Goal: Task Accomplishment & Management: Use online tool/utility

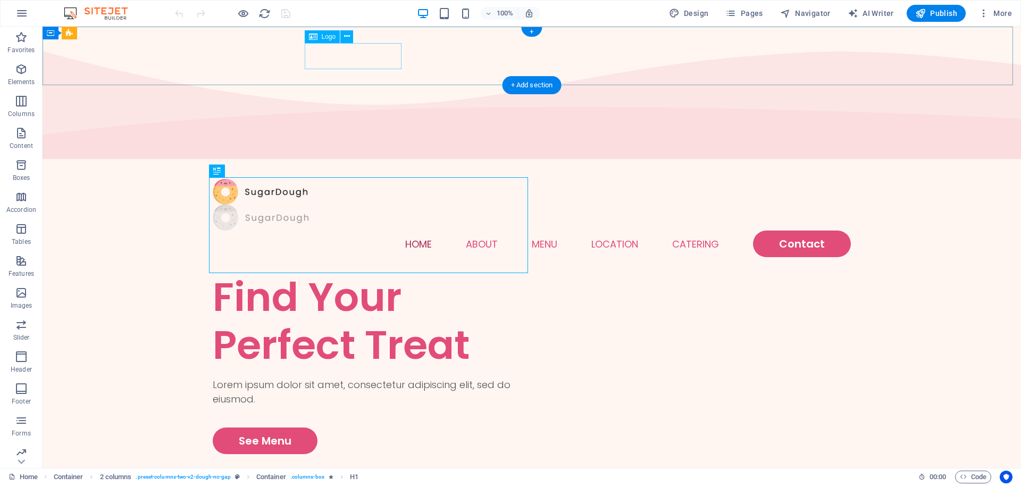
click at [377, 204] on div at bounding box center [532, 217] width 638 height 26
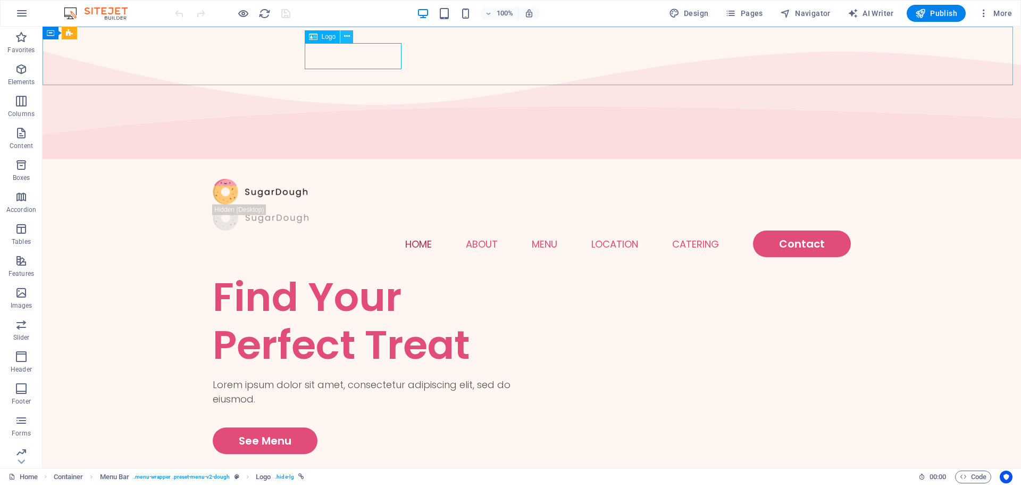
click at [342, 36] on button at bounding box center [346, 36] width 13 height 13
click at [486, 230] on nav "Home About Menu Location Catering Contact" at bounding box center [532, 243] width 638 height 27
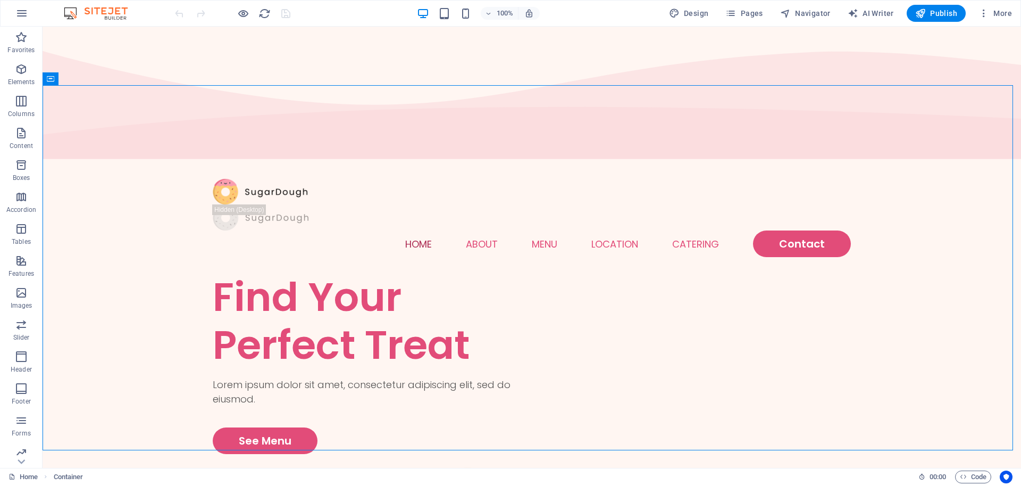
drag, startPoint x: 161, startPoint y: 1, endPoint x: 641, endPoint y: 5, distance: 480.8
click at [641, 5] on div "100% Design Pages Navigator AI Writer Publish More" at bounding box center [595, 13] width 844 height 17
click at [878, 17] on span "AI Writer" at bounding box center [871, 13] width 46 height 11
select select "English"
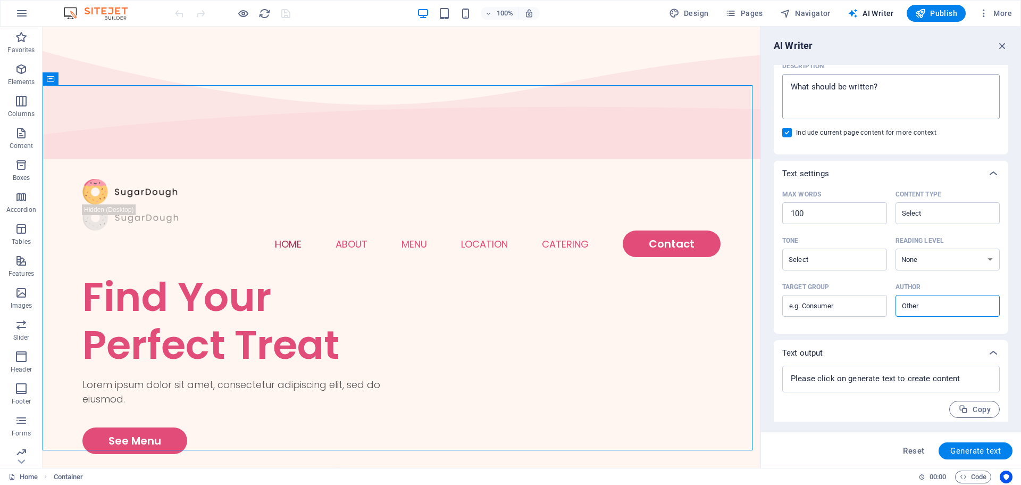
scroll to position [148, 0]
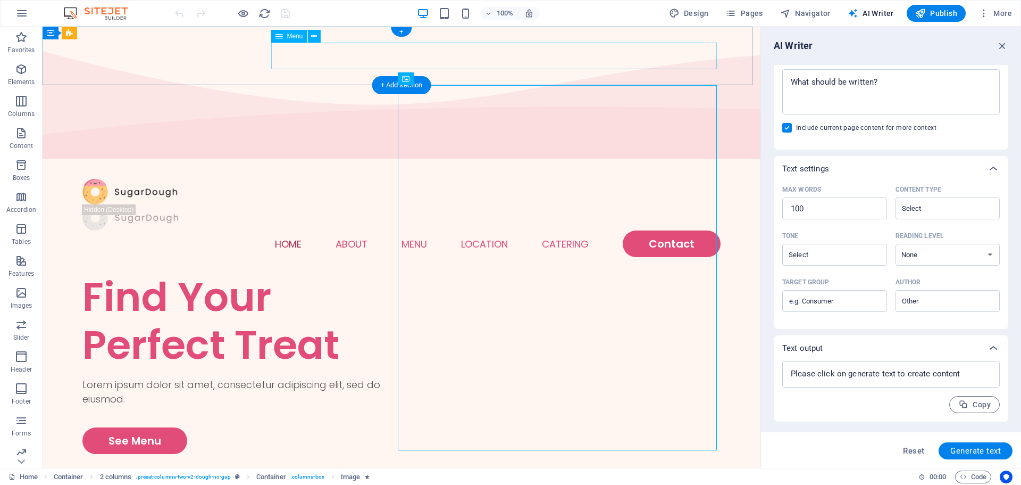
click at [673, 230] on nav "Home About Menu Location Catering Contact" at bounding box center [401, 243] width 638 height 27
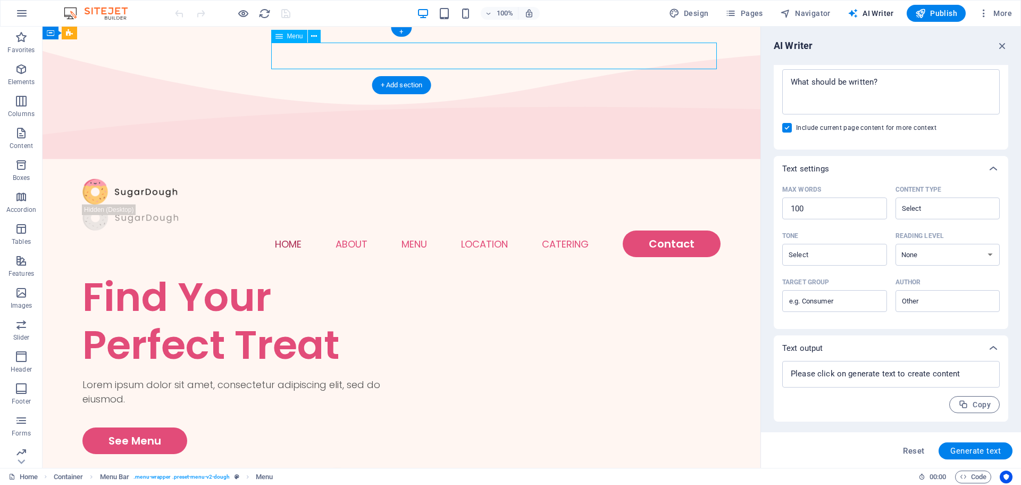
click at [666, 230] on nav "Home About Menu Location Catering Contact" at bounding box center [401, 243] width 638 height 27
click at [671, 230] on nav "Home About Menu Location Catering Contact" at bounding box center [401, 243] width 638 height 27
click at [677, 230] on nav "Home About Menu Location Catering Contact" at bounding box center [401, 243] width 638 height 27
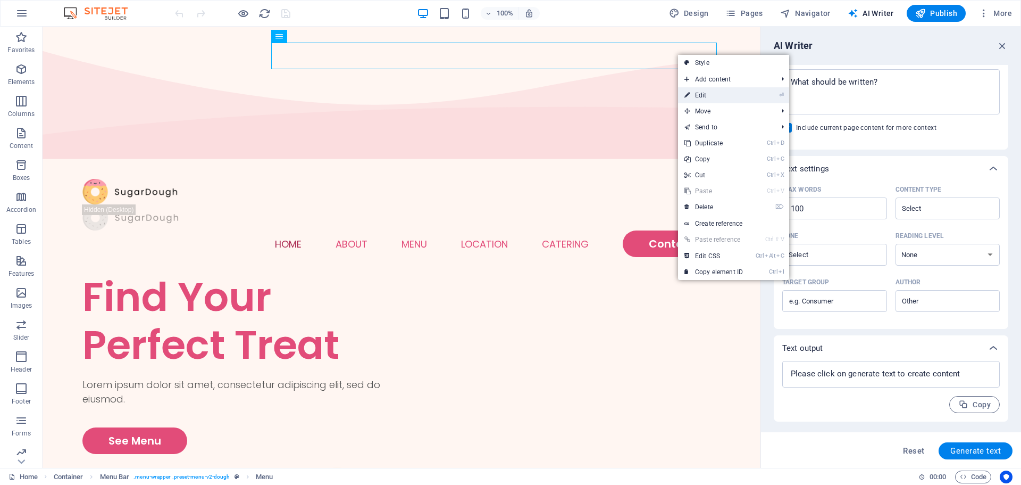
click at [718, 94] on link "⏎ Edit" at bounding box center [713, 95] width 71 height 16
select select
select select "1"
select select
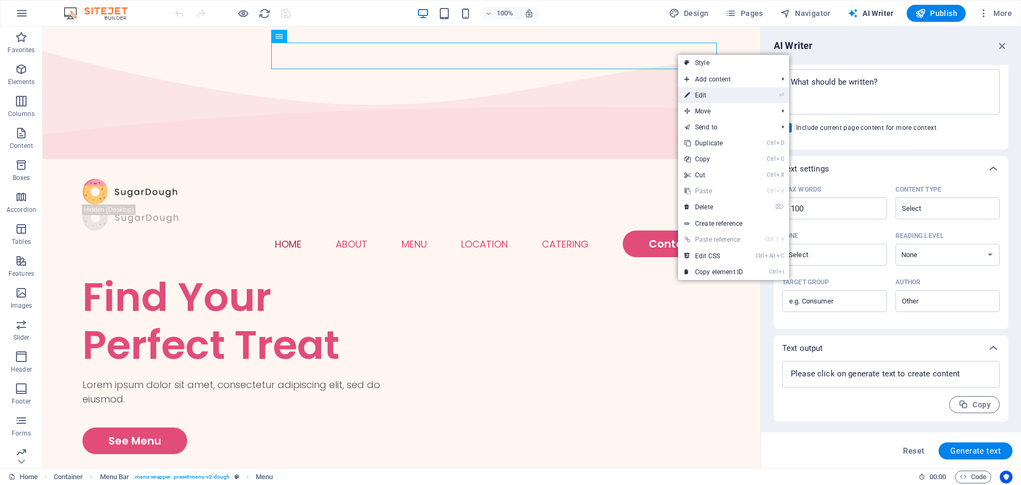
select select
select select "2"
select select
select select "default"
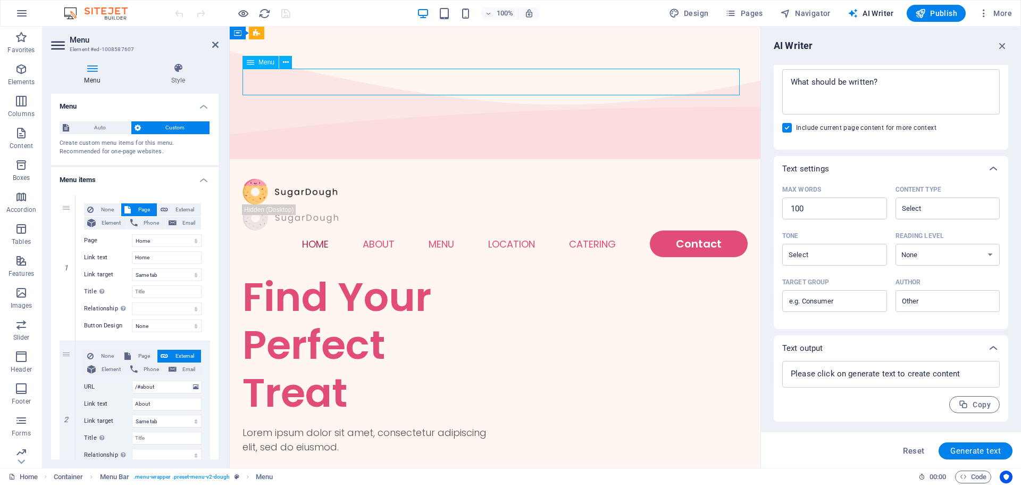
click at [676, 230] on nav "Home About Menu Location Catering Contact" at bounding box center [495, 243] width 505 height 27
click at [688, 230] on nav "Home About Menu Location Catering Contact" at bounding box center [495, 243] width 505 height 27
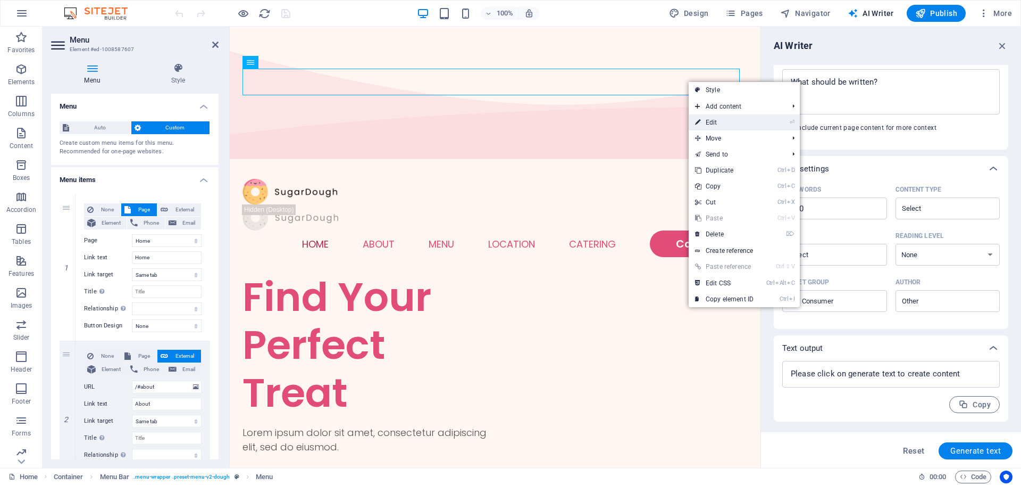
click at [703, 124] on link "⏎ Edit" at bounding box center [724, 122] width 71 height 16
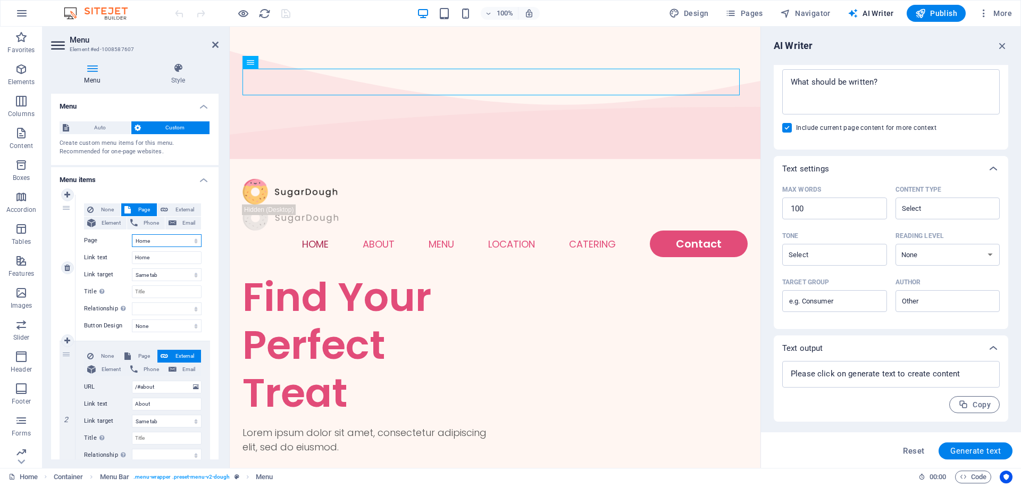
click at [162, 241] on select "Home Menu Contact Legal Notice Privacy" at bounding box center [167, 240] width 70 height 13
click at [145, 240] on select "Home Menu Contact Legal Notice Privacy" at bounding box center [167, 240] width 70 height 13
click at [145, 258] on input "Home" at bounding box center [167, 257] width 70 height 13
click at [161, 255] on input "Home" at bounding box center [167, 257] width 70 height 13
type input "H"
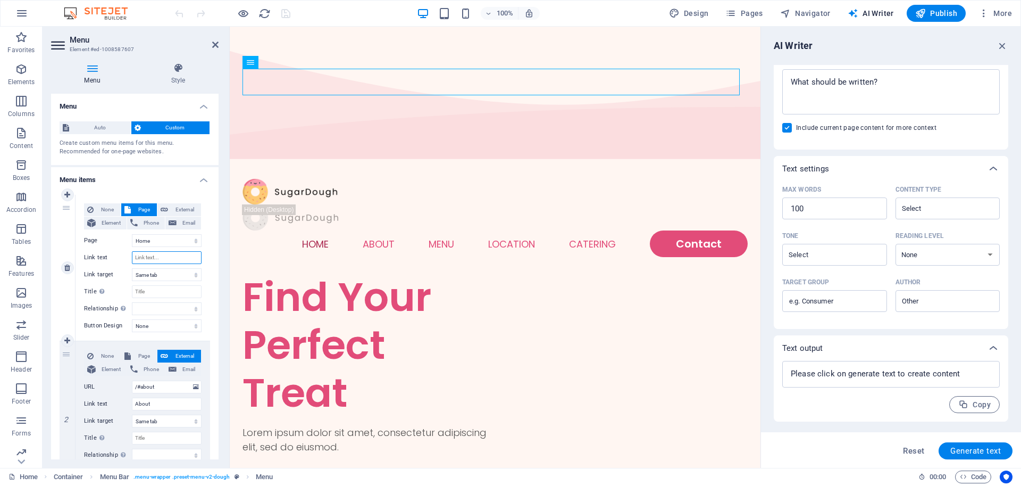
select select
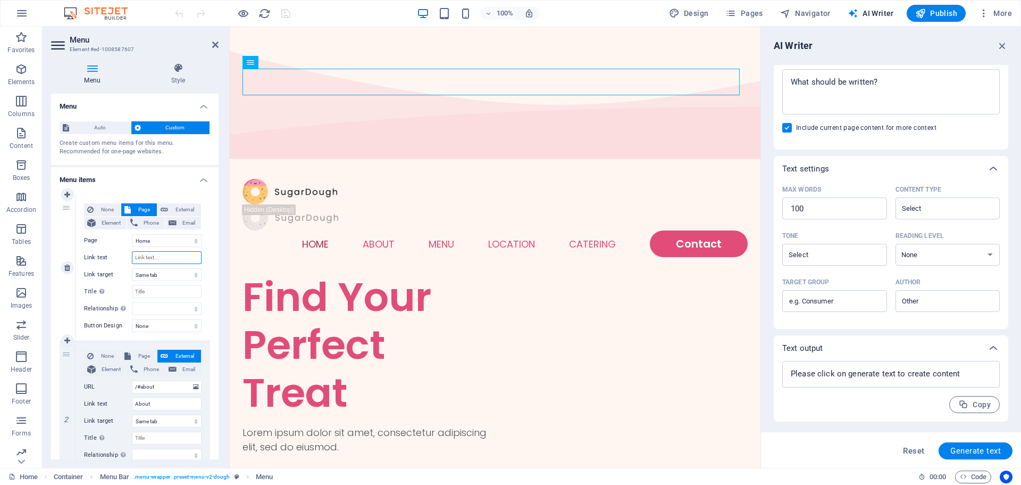
select select
type input "Home"
select select
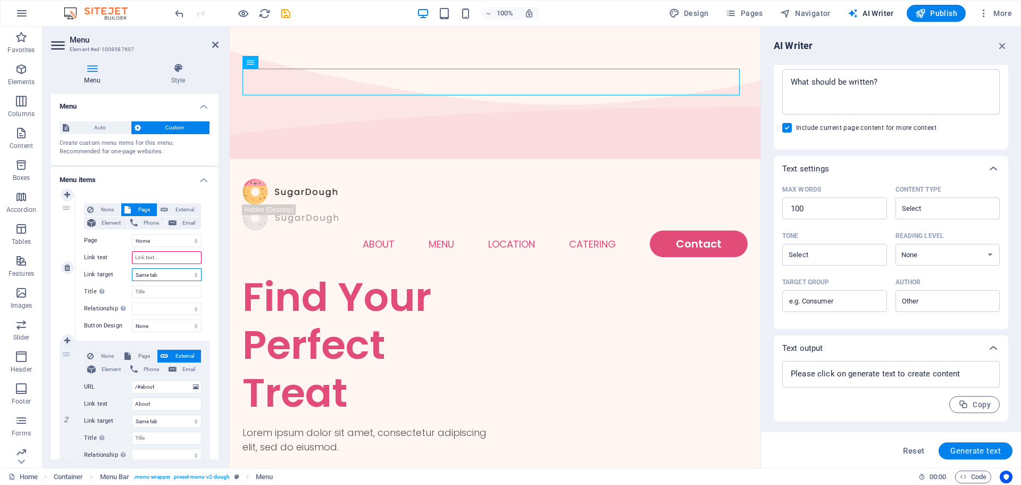
select select
click at [169, 272] on select "New tab Same tab Overlay" at bounding box center [167, 274] width 70 height 13
click at [160, 239] on select "Home Menu Contact Legal Notice Privacy" at bounding box center [167, 240] width 70 height 13
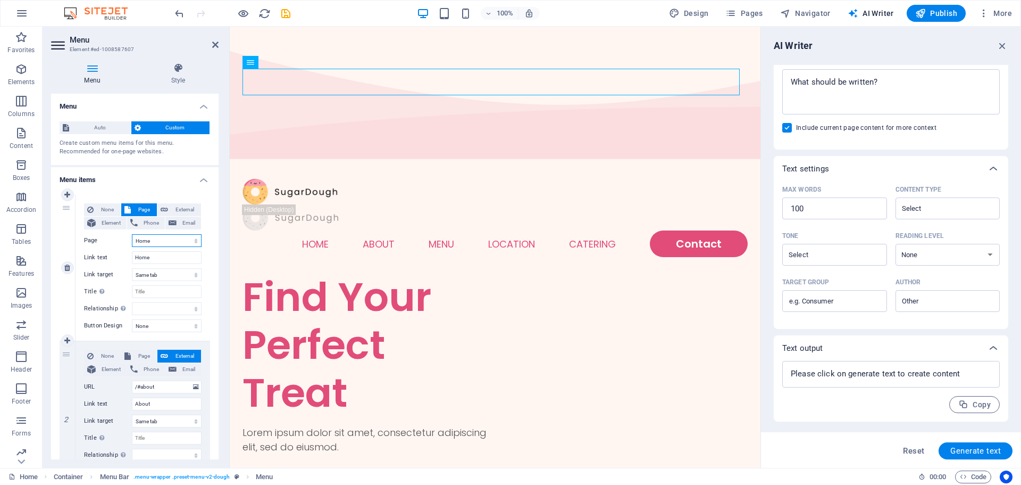
click at [194, 242] on select "Home Menu Contact Legal Notice Privacy" at bounding box center [167, 240] width 70 height 13
click at [171, 256] on input "Home" at bounding box center [167, 257] width 70 height 13
type input "H"
select select
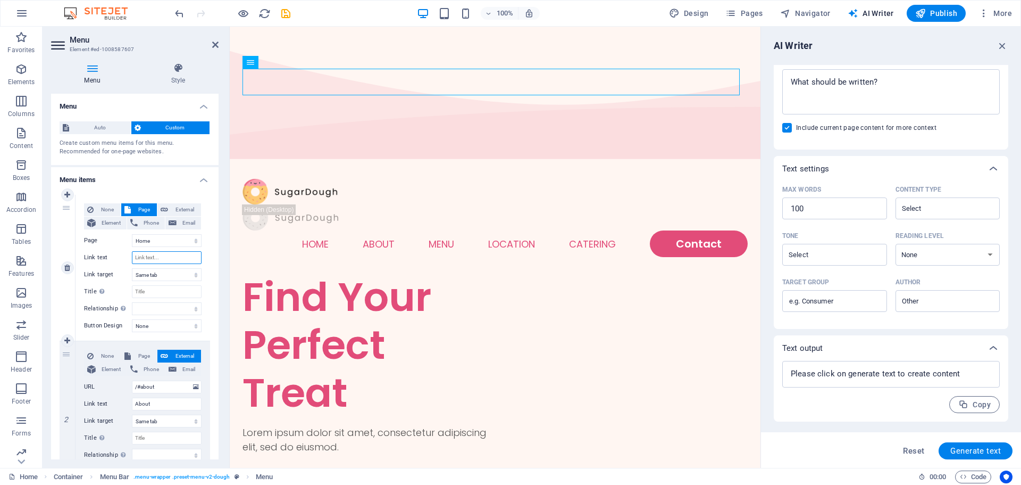
select select
click at [165, 258] on input "Link text" at bounding box center [167, 257] width 70 height 13
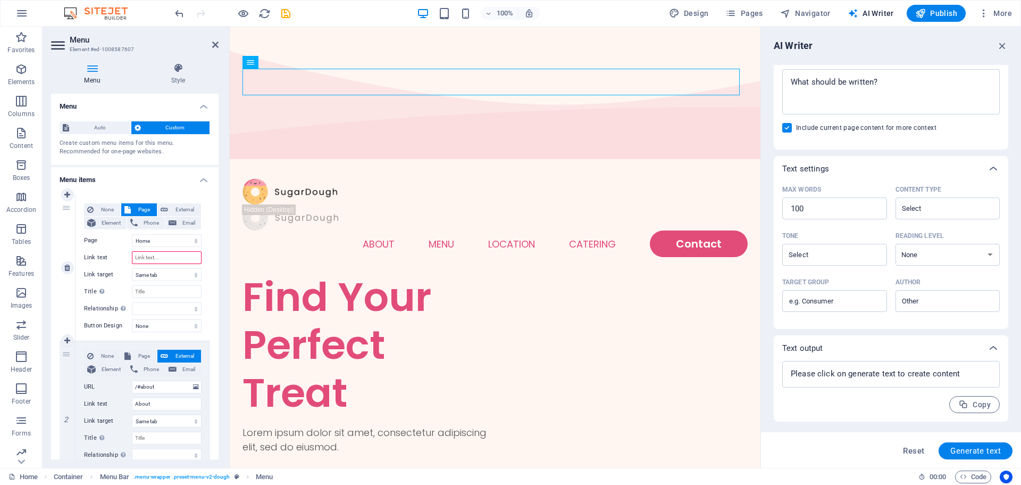
type input "Home"
select select
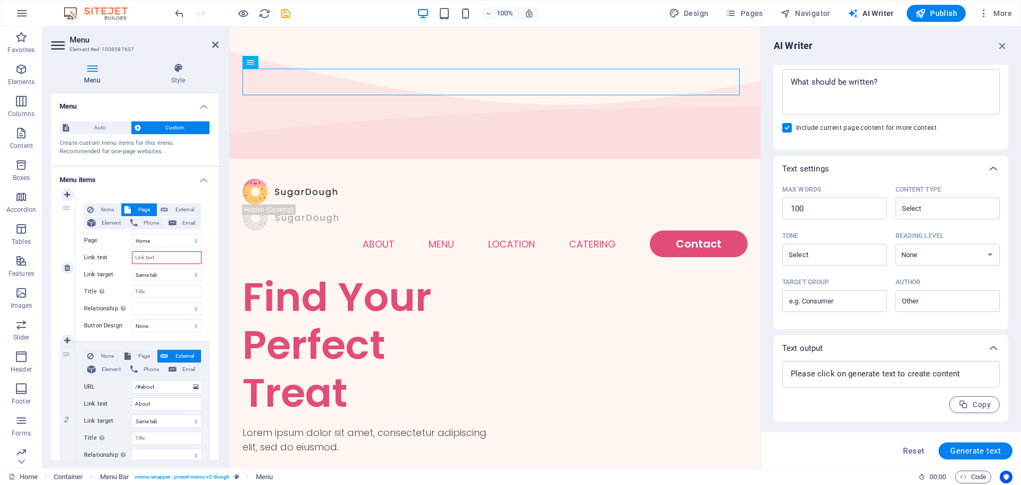
select select
click at [130, 282] on div "None Page External Element Phone Email Page Home Menu Contact Legal Notice Priv…" at bounding box center [143, 259] width 118 height 112
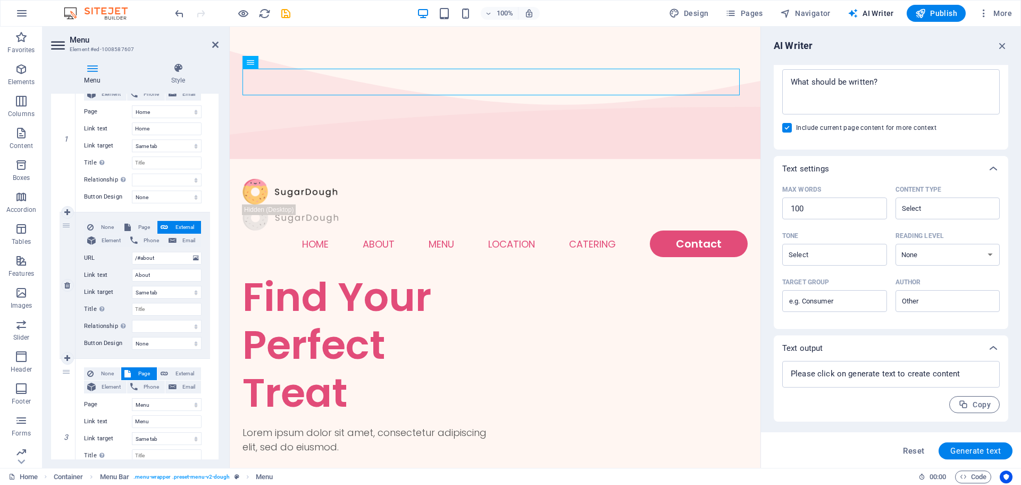
scroll to position [142, 0]
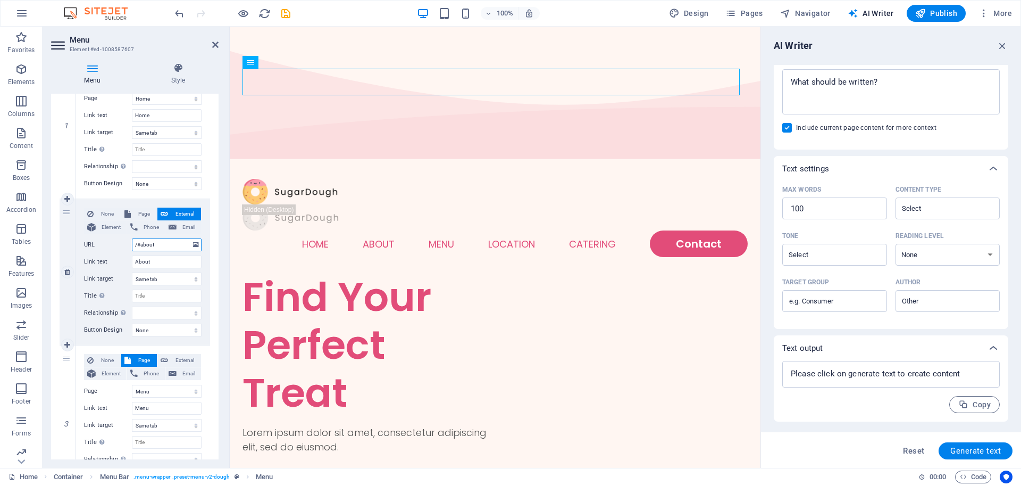
click at [167, 245] on input "/#about" at bounding box center [167, 244] width 70 height 13
type input "/"
select select
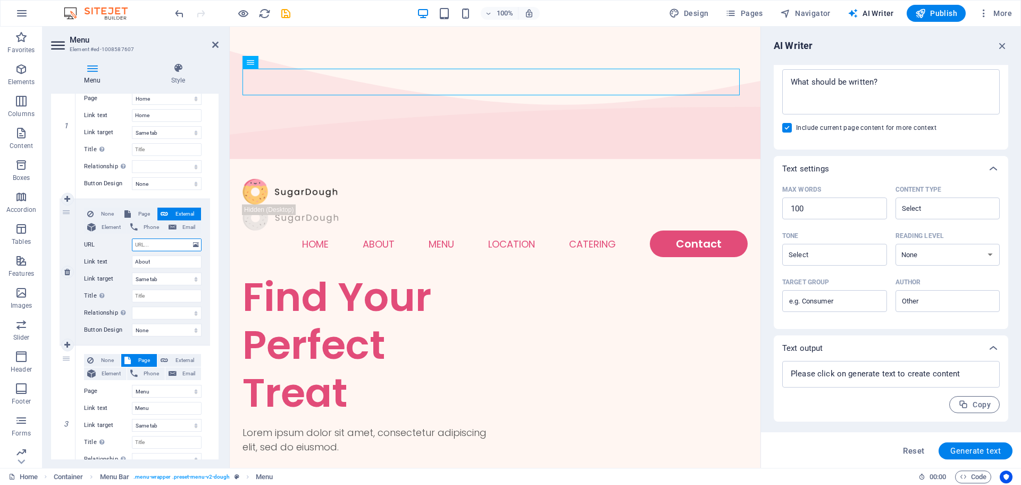
select select
click at [167, 260] on input "About" at bounding box center [167, 261] width 70 height 13
type input "A"
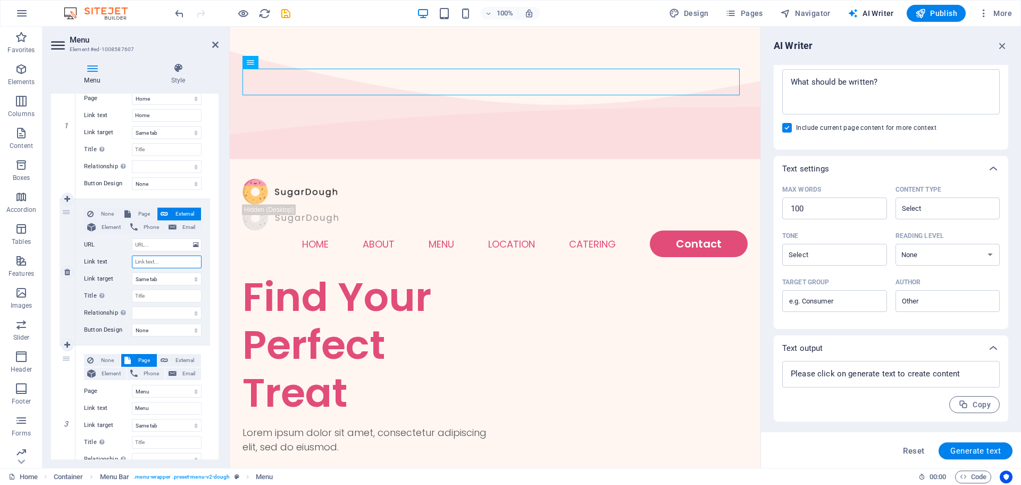
select select
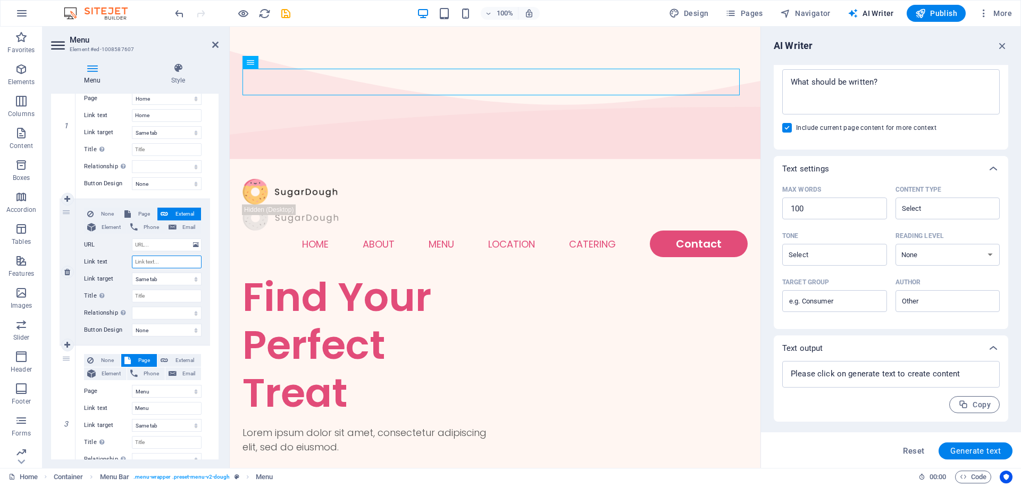
select select
click at [172, 275] on select "New tab Same tab Overlay" at bounding box center [167, 278] width 70 height 13
click at [207, 308] on div "None Page External Element Phone Email Page Home Menu Contact Legal Notice Priv…" at bounding box center [143, 272] width 135 height 146
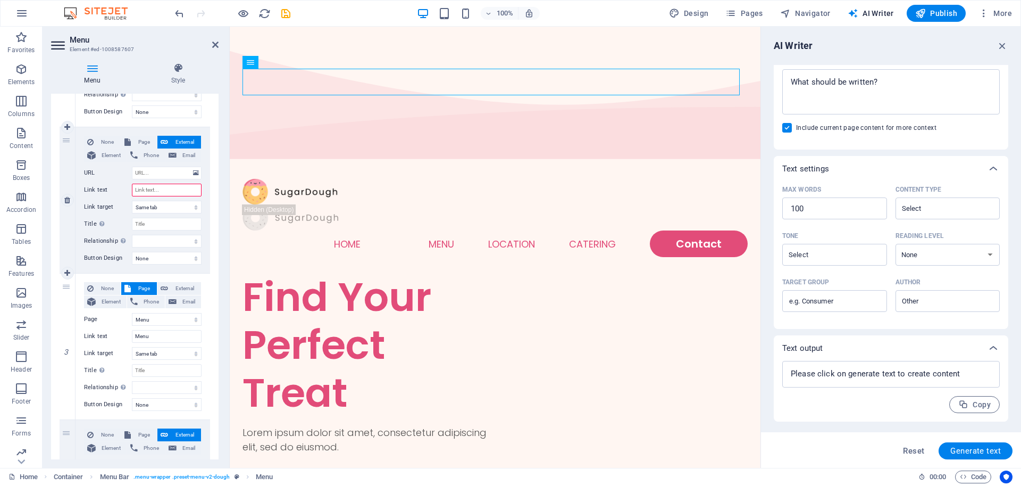
scroll to position [283, 0]
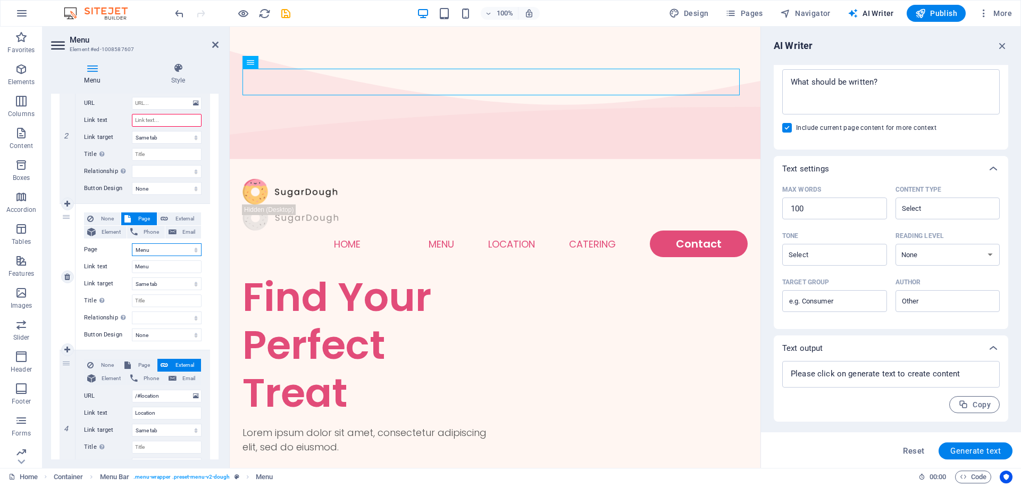
click at [164, 253] on select "Home Menu Contact Legal Notice Privacy" at bounding box center [167, 249] width 70 height 13
click at [213, 277] on div "1 None Page External Element Phone Email Page Home Menu Contact Legal Notice Pr…" at bounding box center [135, 350] width 168 height 894
click at [171, 256] on div "None Page External Element Phone Email Page Home Menu Contact Legal Notice Priv…" at bounding box center [143, 268] width 118 height 112
click at [170, 252] on select "Home Menu Contact Legal Notice Privacy" at bounding box center [167, 249] width 70 height 13
click at [166, 246] on select "Home Menu Contact Legal Notice Privacy" at bounding box center [167, 249] width 70 height 13
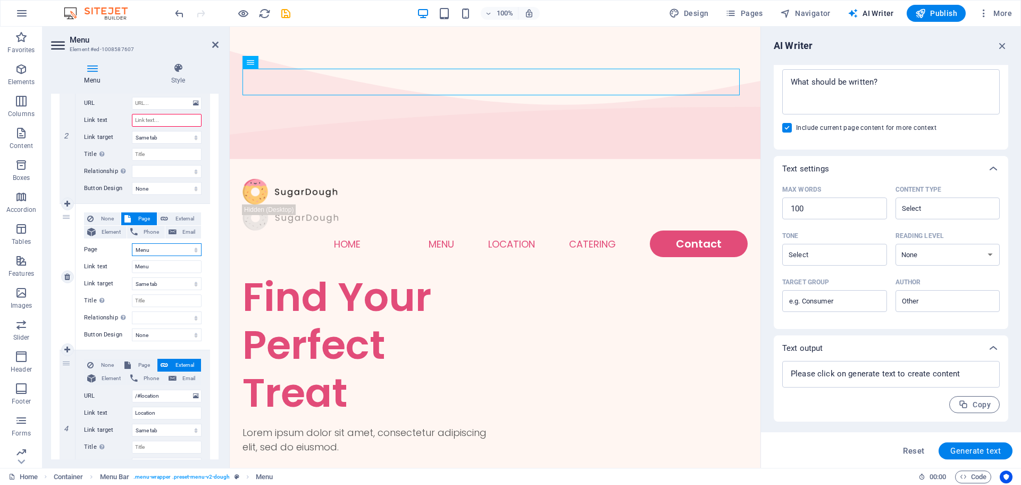
click at [166, 246] on select "Home Menu Contact Legal Notice Privacy" at bounding box center [167, 249] width 70 height 13
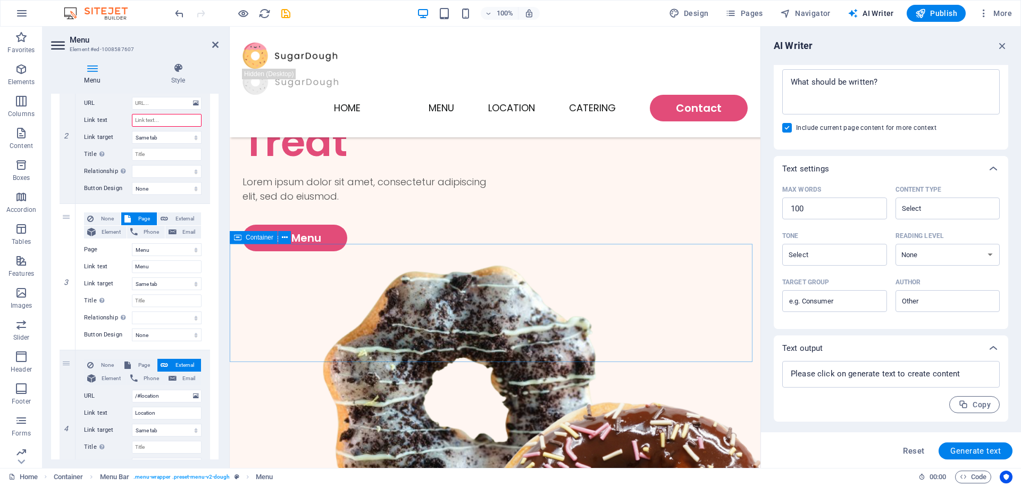
scroll to position [142, 0]
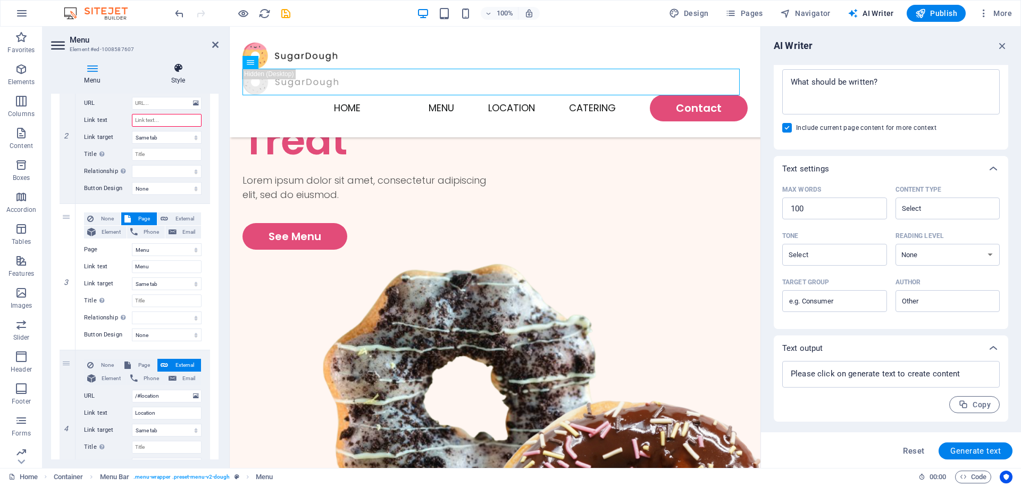
click at [186, 74] on h4 "Style" at bounding box center [178, 74] width 81 height 22
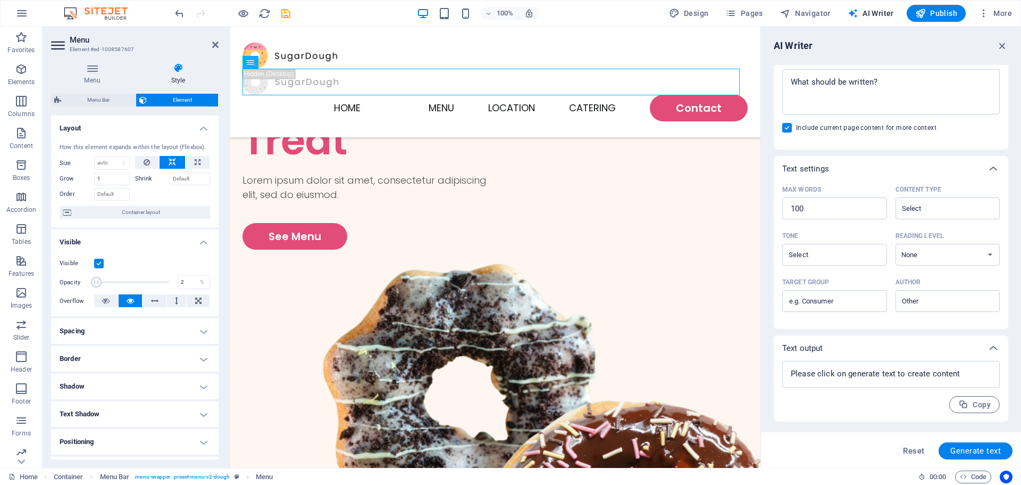
type input "1"
drag, startPoint x: 169, startPoint y: 281, endPoint x: 82, endPoint y: 290, distance: 87.2
click at [82, 290] on div "Visible Opacity 1 % Overflow" at bounding box center [135, 282] width 168 height 68
